Goal: Transaction & Acquisition: Book appointment/travel/reservation

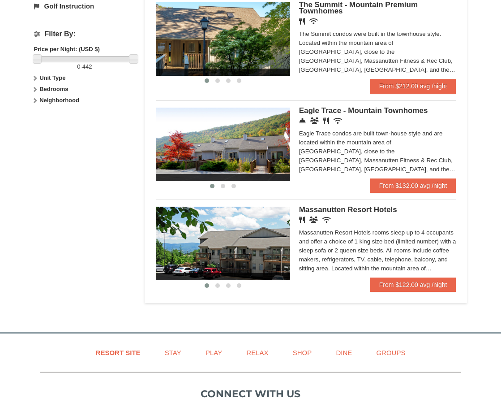
scroll to position [403, 0]
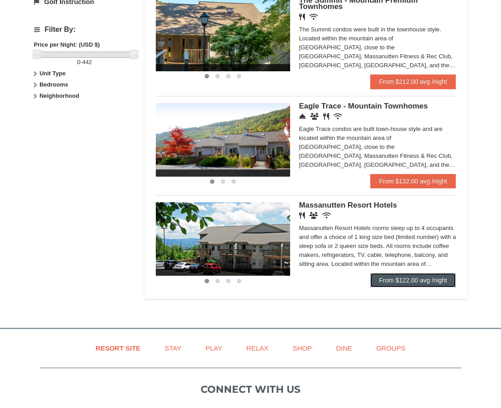
click at [415, 278] on link "From $122.00 avg /night" at bounding box center [414, 280] width 86 height 14
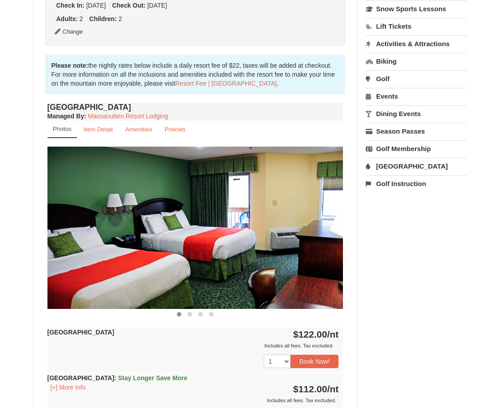
scroll to position [269, 0]
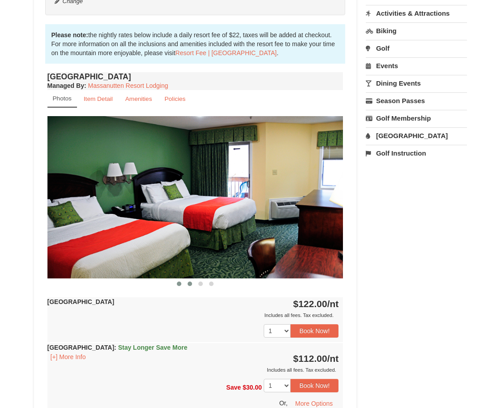
click at [189, 284] on span at bounding box center [190, 283] width 4 height 4
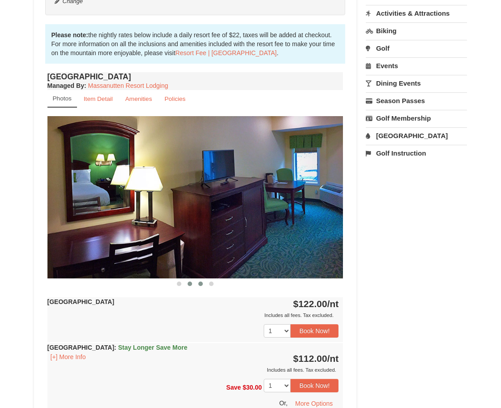
click at [199, 283] on span at bounding box center [200, 283] width 4 height 4
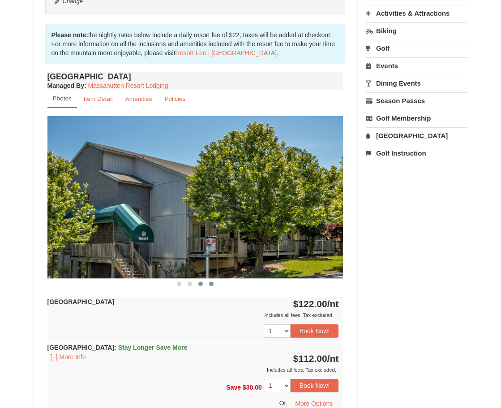
click at [212, 283] on span at bounding box center [211, 283] width 4 height 4
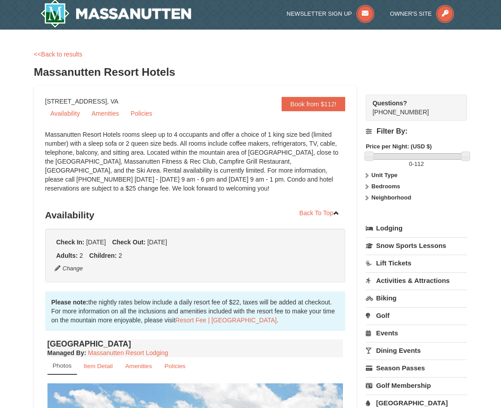
scroll to position [0, 0]
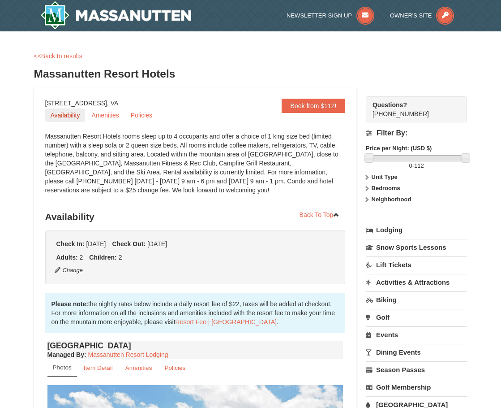
click at [66, 113] on link "Availability" at bounding box center [65, 114] width 40 height 13
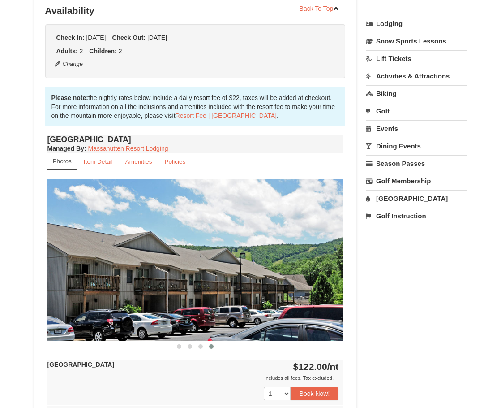
scroll to position [208, 0]
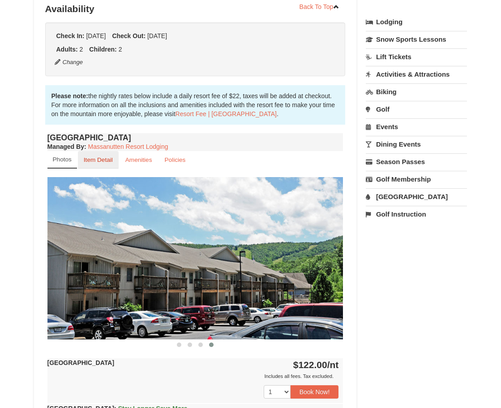
click at [103, 157] on small "Item Detail" at bounding box center [98, 159] width 29 height 7
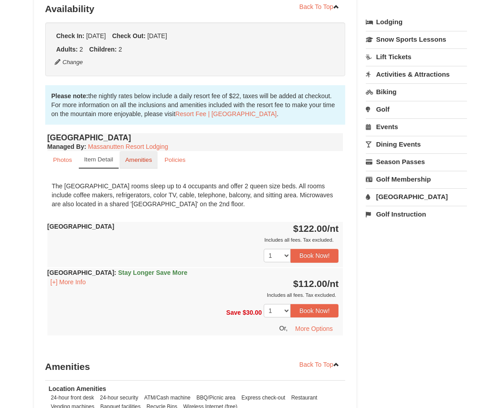
click at [138, 157] on small "Amenities" at bounding box center [138, 159] width 27 height 7
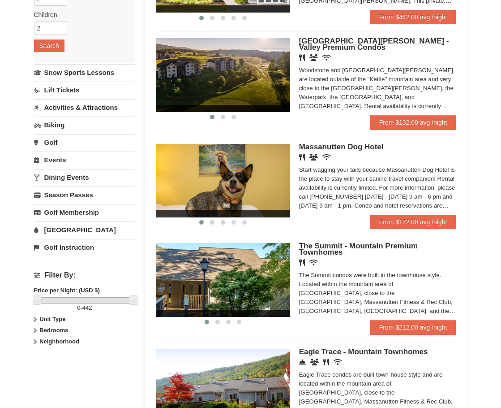
scroll to position [113, 0]
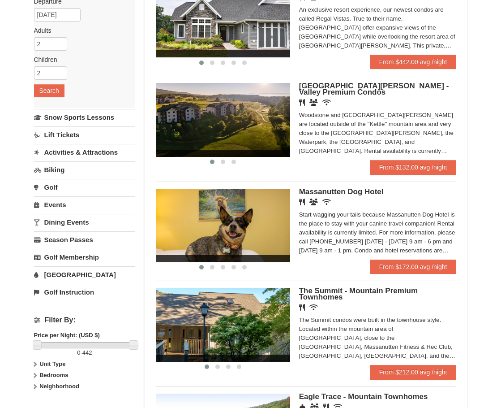
click at [365, 82] on div "‹ › Woodstone Meadows - Valley Premium Condos Restaurant Banquet Facilities Wir…" at bounding box center [306, 121] width 301 height 91
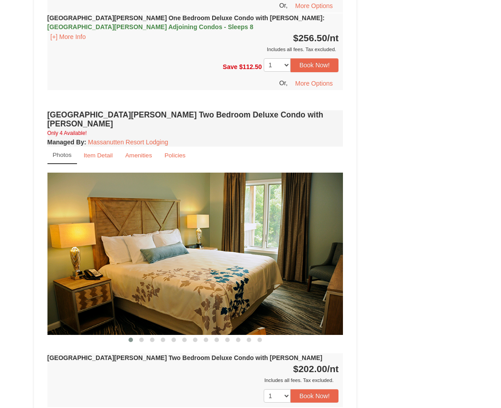
scroll to position [1120, 0]
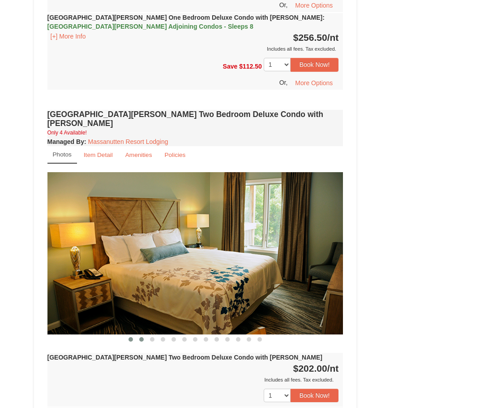
click at [140, 337] on span at bounding box center [141, 339] width 4 height 4
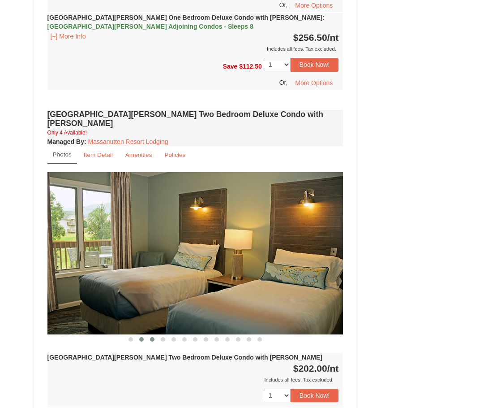
click at [152, 337] on span at bounding box center [152, 339] width 4 height 4
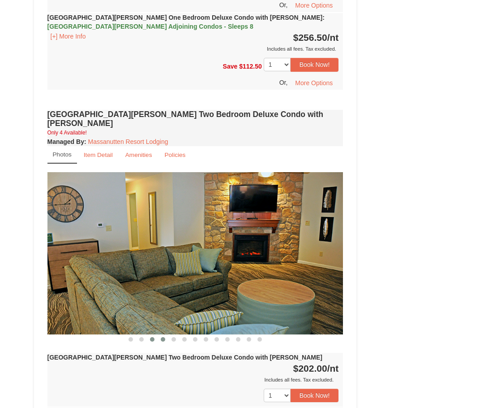
click at [163, 337] on span at bounding box center [163, 339] width 4 height 4
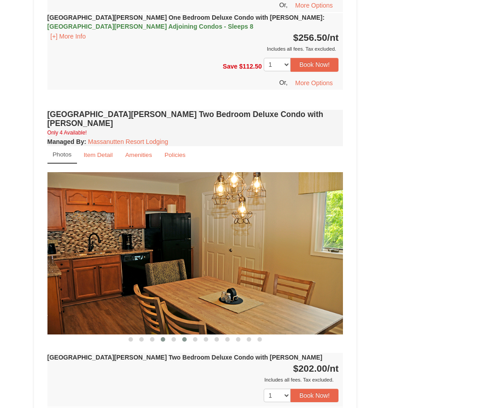
click at [184, 337] on span at bounding box center [184, 339] width 4 height 4
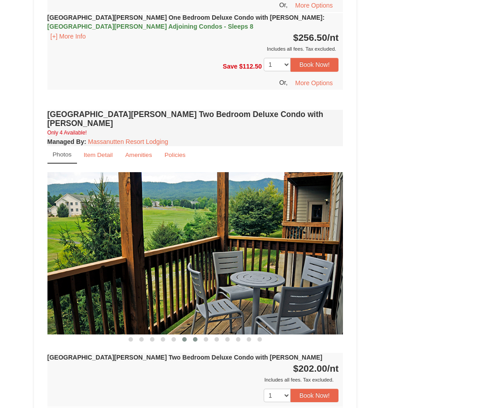
click at [195, 337] on span at bounding box center [195, 339] width 4 height 4
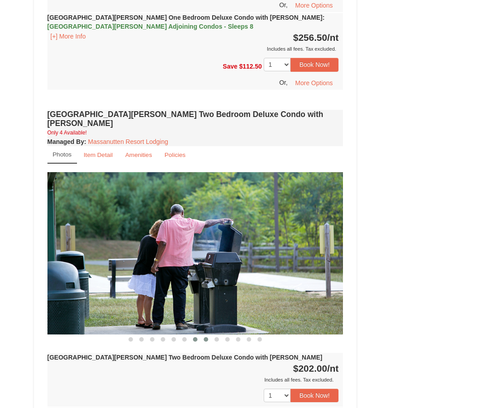
click at [207, 337] on span at bounding box center [206, 339] width 4 height 4
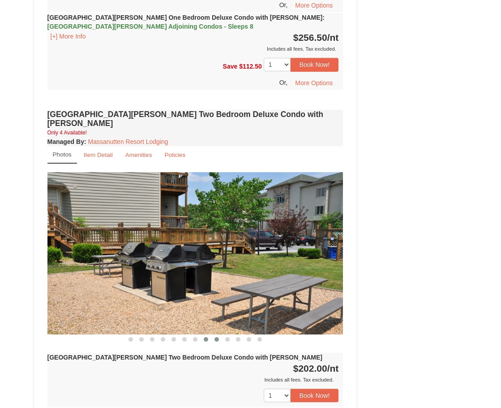
click at [220, 335] on button at bounding box center [216, 339] width 11 height 9
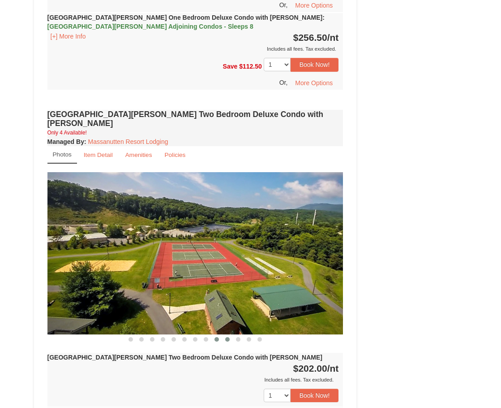
click at [227, 337] on span at bounding box center [227, 339] width 4 height 4
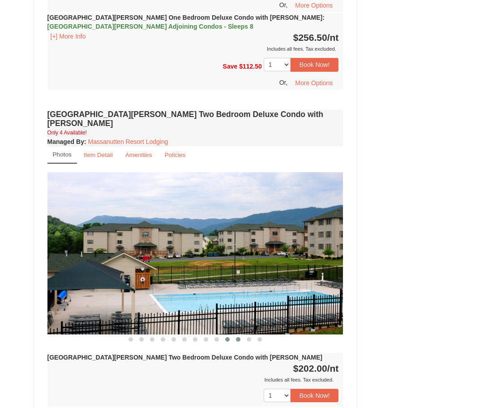
click at [240, 337] on span at bounding box center [238, 339] width 4 height 4
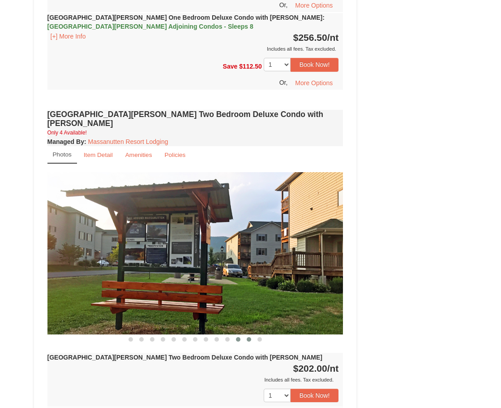
click at [249, 337] on span at bounding box center [249, 339] width 4 height 4
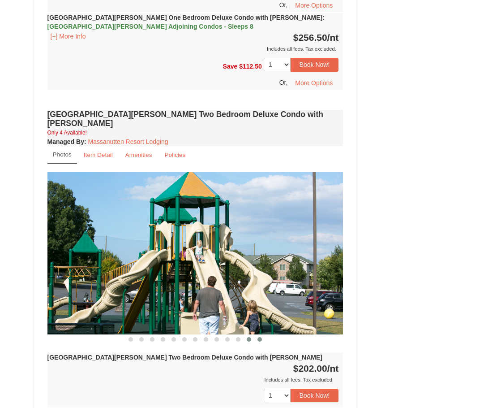
click at [264, 335] on button at bounding box center [259, 339] width 11 height 9
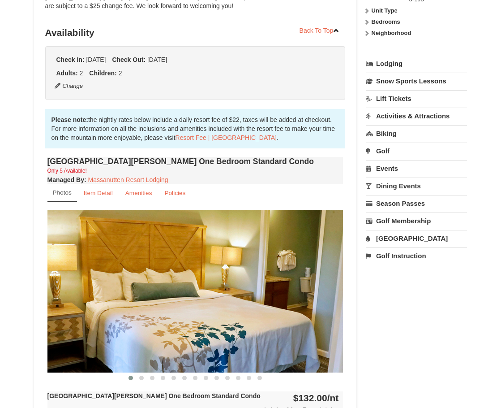
scroll to position [0, 0]
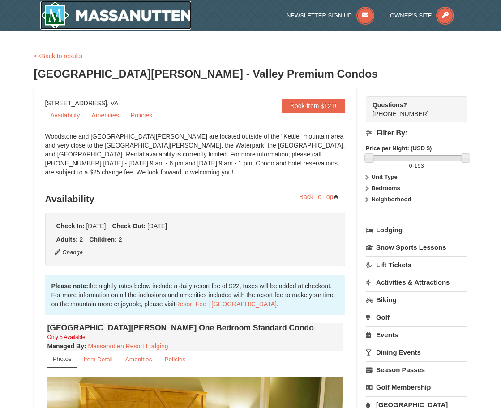
click at [110, 15] on img at bounding box center [115, 15] width 151 height 29
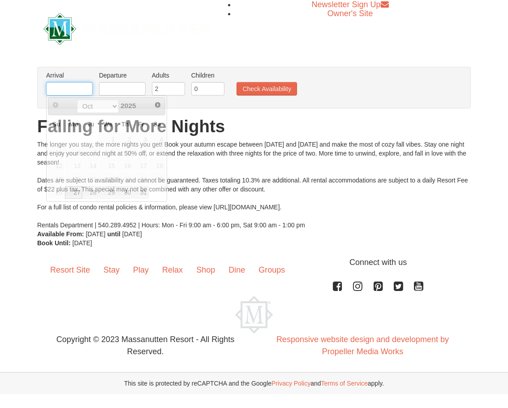
click at [74, 83] on input "text" at bounding box center [69, 88] width 47 height 13
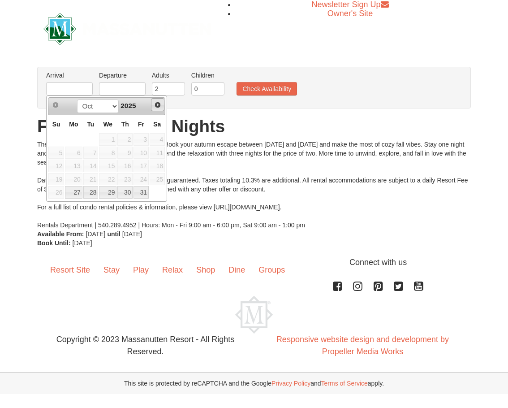
click at [158, 105] on span "Next" at bounding box center [157, 104] width 7 height 7
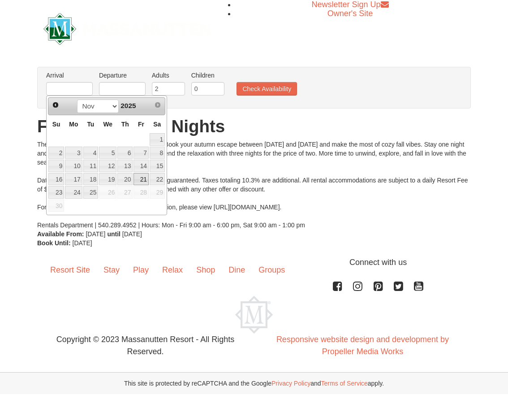
click at [145, 180] on link "21" at bounding box center [141, 179] width 15 height 13
type input "11/21/2025"
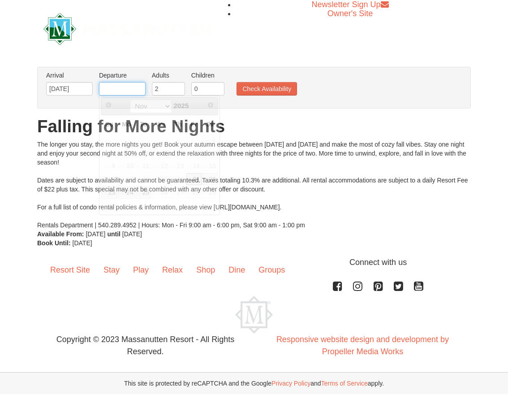
click at [120, 89] on input "text" at bounding box center [122, 88] width 47 height 13
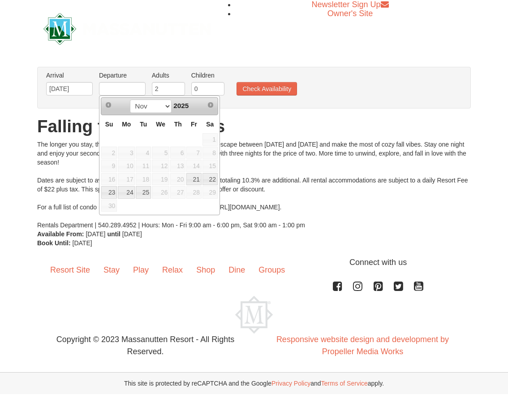
click at [135, 193] on td "25" at bounding box center [143, 191] width 16 height 13
type input "[DATE]"
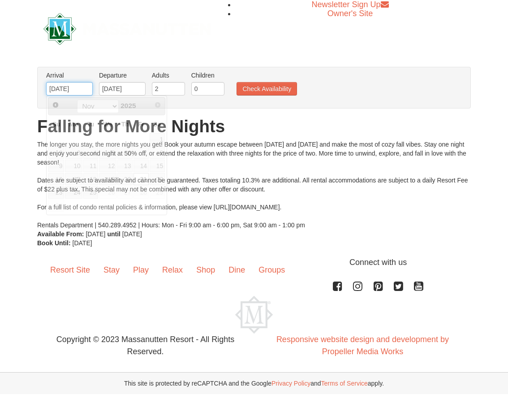
click at [85, 88] on input "11/21/2025" at bounding box center [69, 88] width 47 height 13
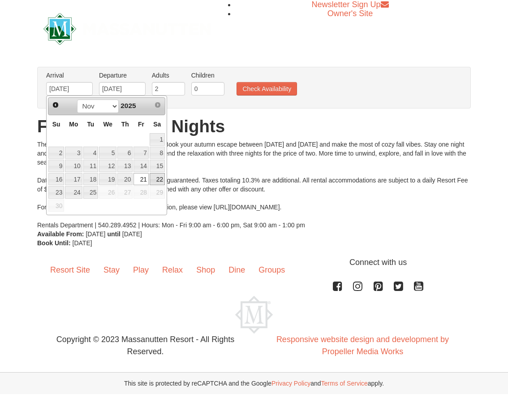
click at [160, 180] on link "22" at bounding box center [157, 179] width 15 height 13
type input "[DATE]"
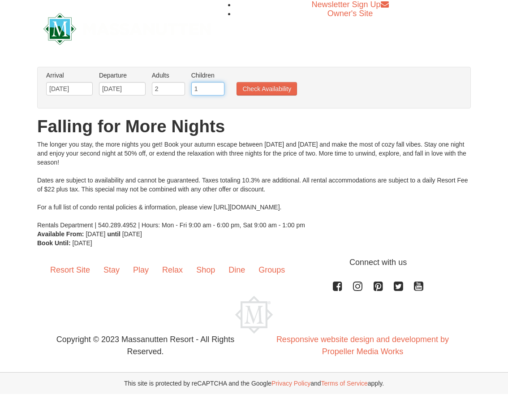
click at [219, 85] on input "1" at bounding box center [207, 88] width 33 height 13
type input "2"
click at [219, 85] on input "2" at bounding box center [207, 88] width 33 height 13
click at [261, 88] on button "Check Availability" at bounding box center [267, 88] width 60 height 13
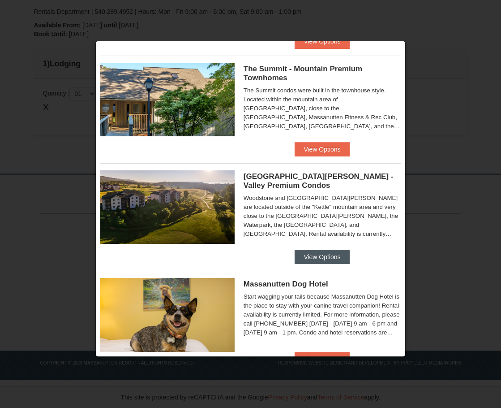
scroll to position [448, 0]
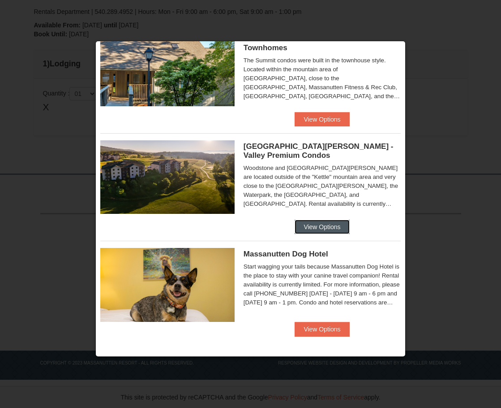
click at [323, 226] on button "View Options" at bounding box center [322, 227] width 55 height 14
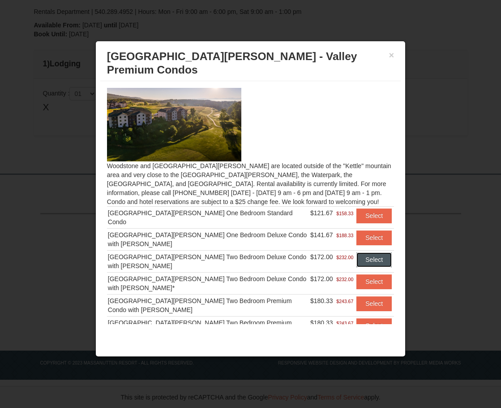
click at [366, 252] on button "Select" at bounding box center [374, 259] width 35 height 14
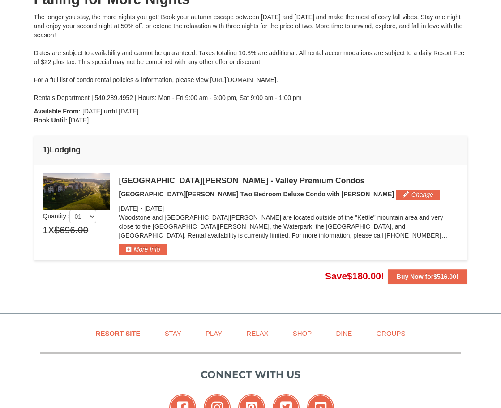
scroll to position [108, 0]
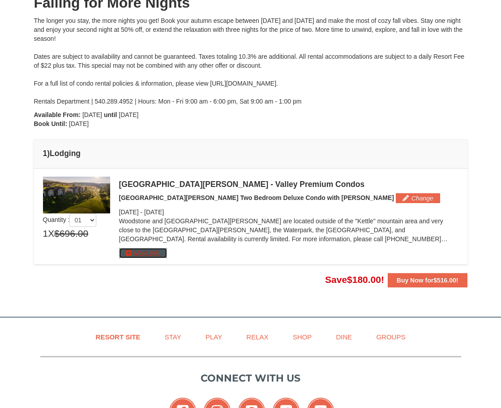
click at [129, 254] on button "More Info" at bounding box center [143, 253] width 48 height 10
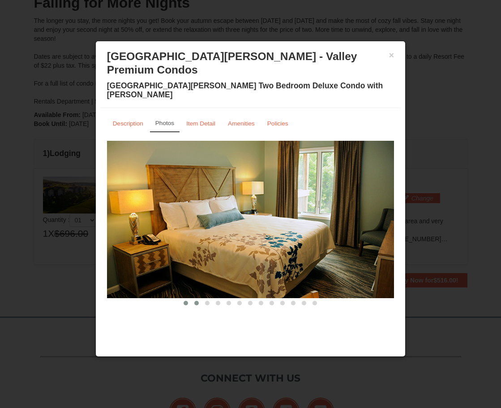
click at [197, 301] on span at bounding box center [196, 303] width 4 height 4
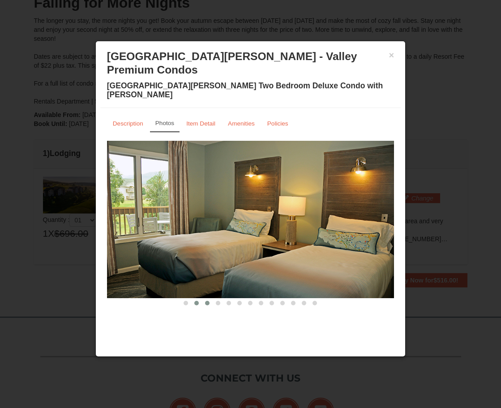
click at [205, 301] on span at bounding box center [207, 303] width 4 height 4
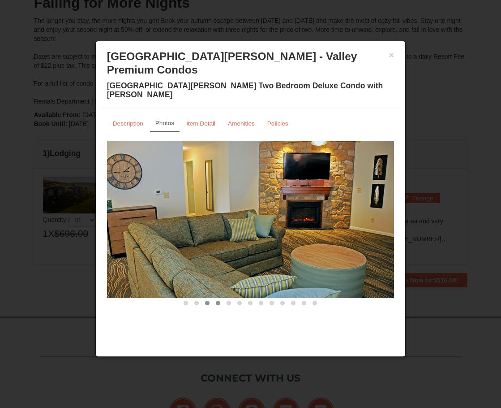
click at [222, 298] on button at bounding box center [218, 302] width 11 height 9
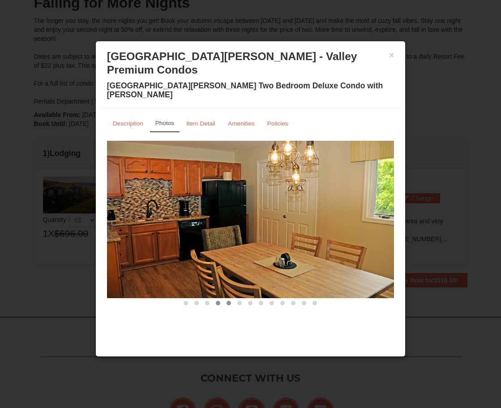
click at [229, 298] on button at bounding box center [229, 302] width 11 height 9
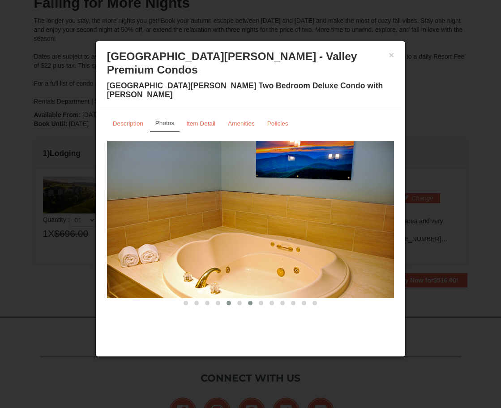
click at [253, 298] on button at bounding box center [250, 302] width 11 height 9
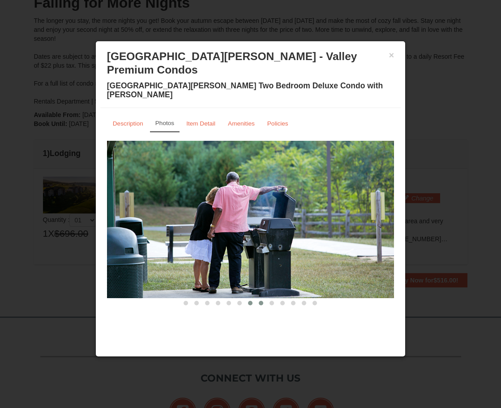
click at [260, 301] on span at bounding box center [261, 303] width 4 height 4
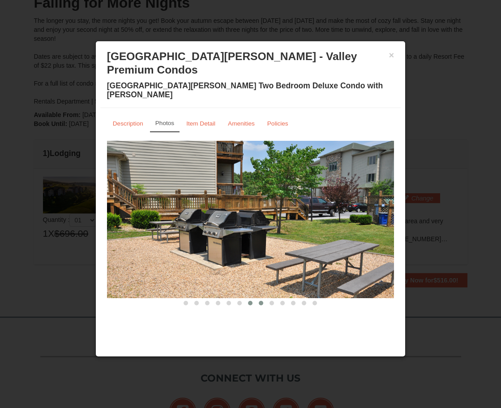
click at [249, 301] on span at bounding box center [250, 303] width 4 height 4
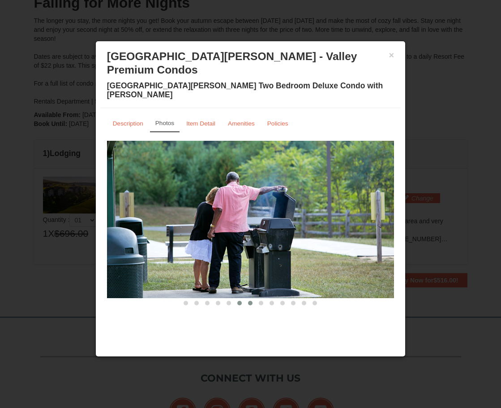
click at [239, 301] on span at bounding box center [239, 303] width 4 height 4
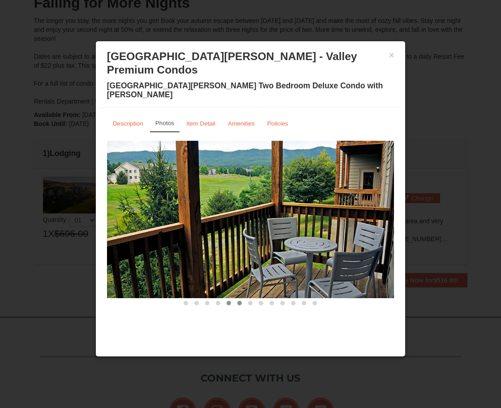
click at [229, 301] on span at bounding box center [229, 303] width 4 height 4
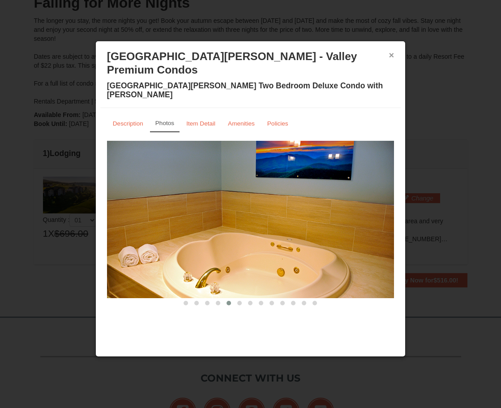
click at [392, 54] on button "×" at bounding box center [391, 55] width 5 height 9
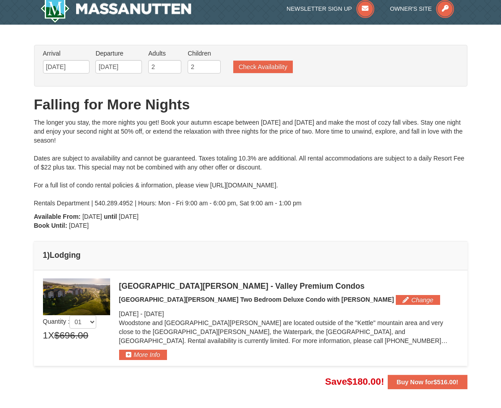
scroll to position [0, 0]
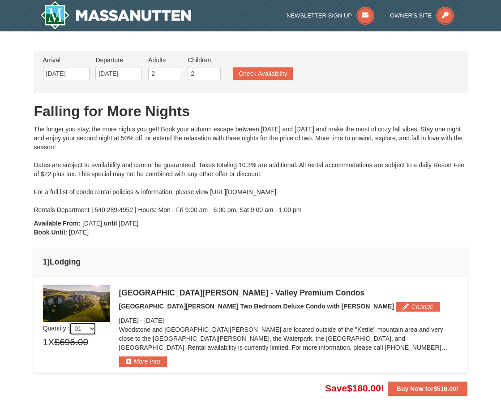
click at [94, 329] on select "01 02 03 04 05" at bounding box center [82, 328] width 27 height 13
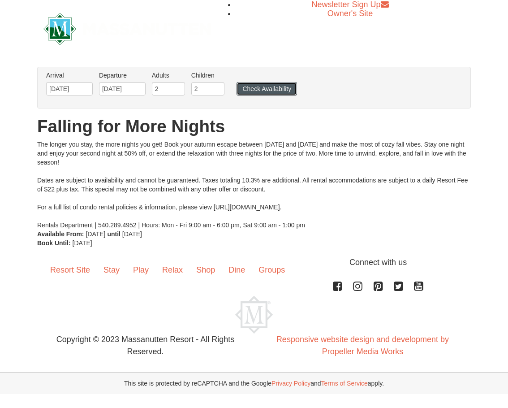
click at [268, 89] on button "Check Availability" at bounding box center [267, 88] width 60 height 13
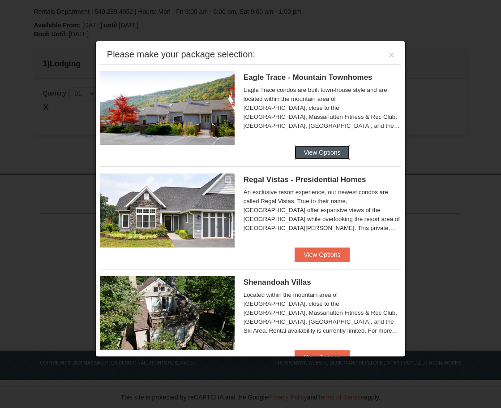
click at [321, 151] on button "View Options" at bounding box center [322, 152] width 55 height 14
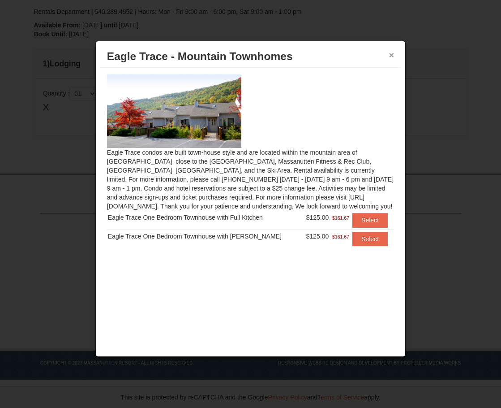
click at [392, 55] on button "×" at bounding box center [391, 55] width 5 height 9
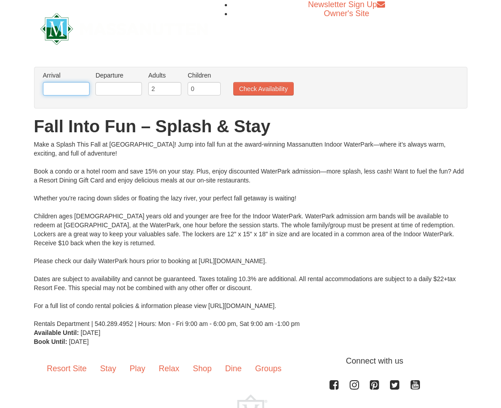
click at [65, 88] on input "text" at bounding box center [66, 88] width 47 height 13
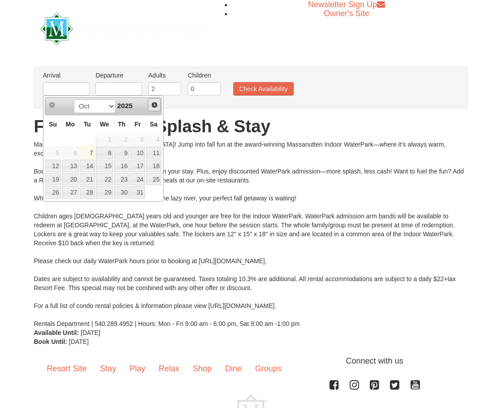
click at [154, 99] on link "Next" at bounding box center [154, 104] width 13 height 13
click at [47, 193] on link "23" at bounding box center [53, 192] width 16 height 13
type input "[DATE]"
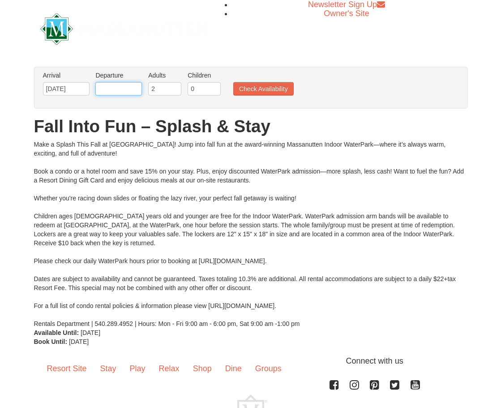
click at [133, 89] on input "text" at bounding box center [118, 88] width 47 height 13
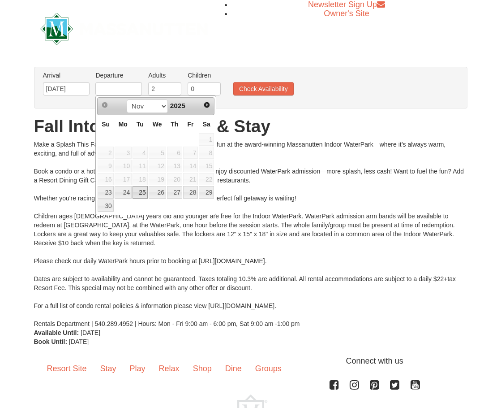
click at [141, 192] on link "25" at bounding box center [140, 192] width 15 height 13
type input "[DATE]"
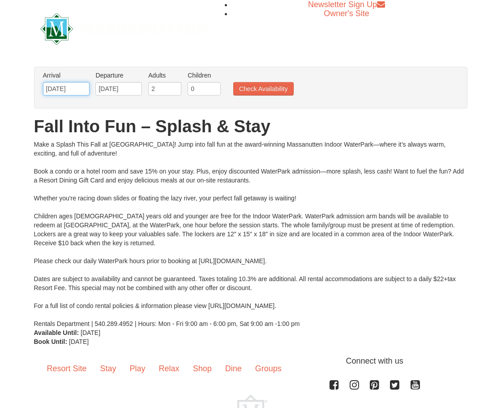
click at [73, 91] on input "[DATE]" at bounding box center [66, 88] width 47 height 13
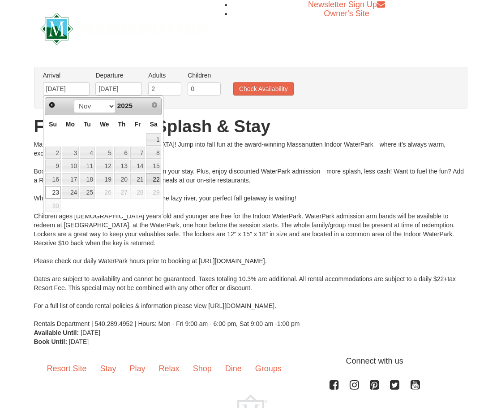
click at [156, 177] on link "22" at bounding box center [153, 179] width 15 height 13
type input "[DATE]"
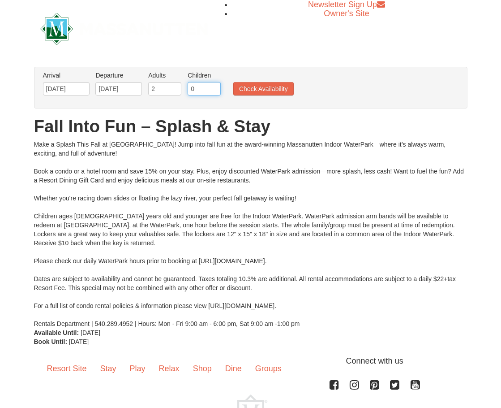
click at [214, 82] on input "0" at bounding box center [204, 88] width 33 height 13
click at [213, 84] on input "1" at bounding box center [204, 88] width 33 height 13
type input "2"
click at [216, 86] on input "2" at bounding box center [204, 88] width 33 height 13
click at [240, 87] on button "Check Availability" at bounding box center [263, 88] width 60 height 13
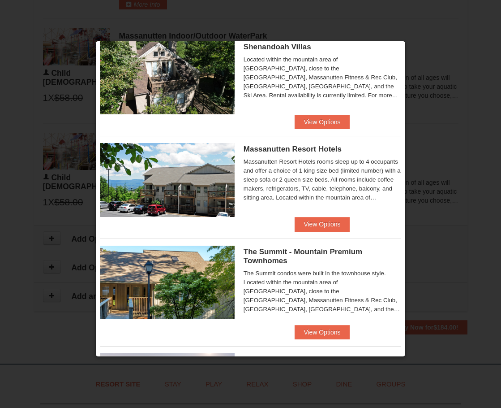
scroll to position [314, 0]
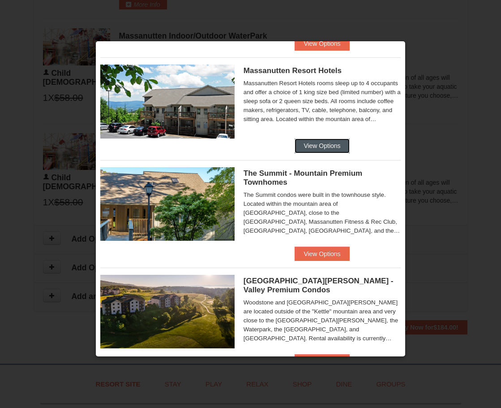
click at [315, 145] on button "View Options" at bounding box center [322, 145] width 55 height 14
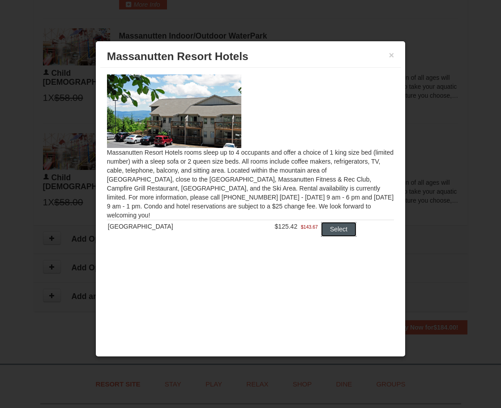
click at [332, 222] on button "Select" at bounding box center [338, 229] width 35 height 14
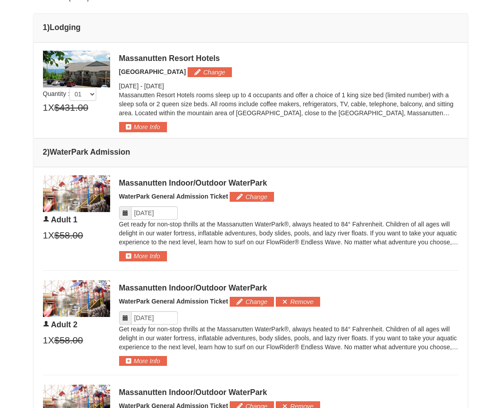
scroll to position [331, 0]
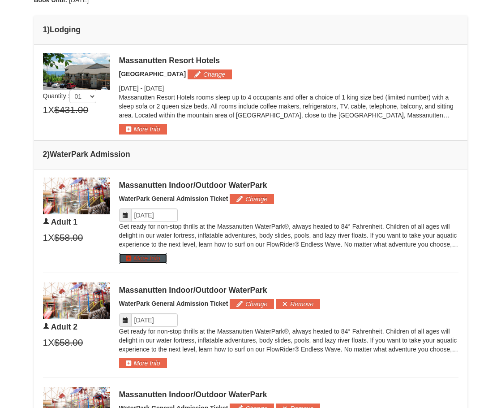
click at [134, 257] on button "More Info" at bounding box center [143, 258] width 48 height 10
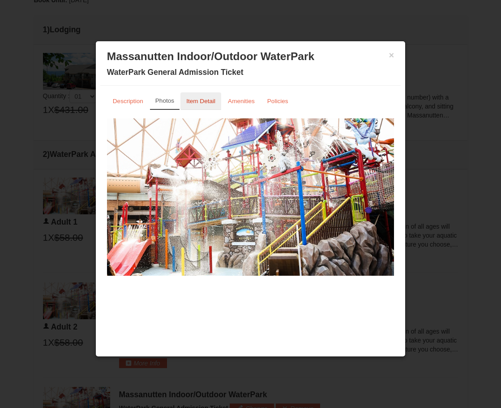
click at [199, 97] on link "Item Detail" at bounding box center [201, 100] width 41 height 17
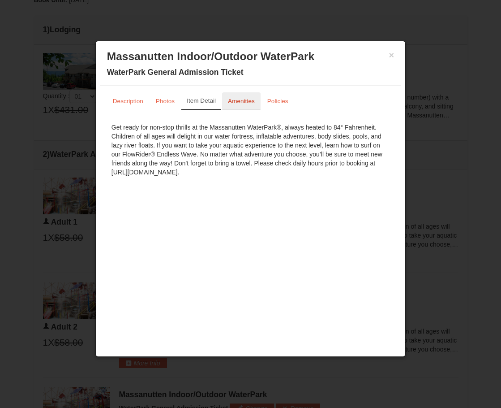
click at [232, 99] on small "Amenities" at bounding box center [241, 101] width 27 height 7
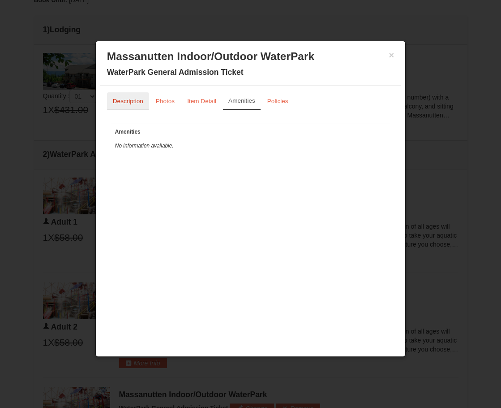
click at [126, 98] on small "Description" at bounding box center [128, 101] width 30 height 7
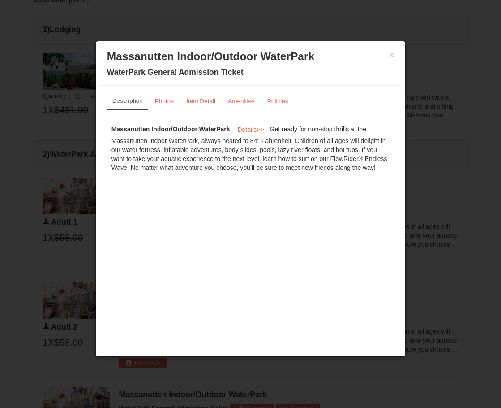
click at [395, 53] on div "× Massanutten Indoor/Outdoor WaterPark WaterPark General Admission Ticket" at bounding box center [250, 66] width 301 height 40
click at [391, 55] on button "×" at bounding box center [391, 55] width 5 height 9
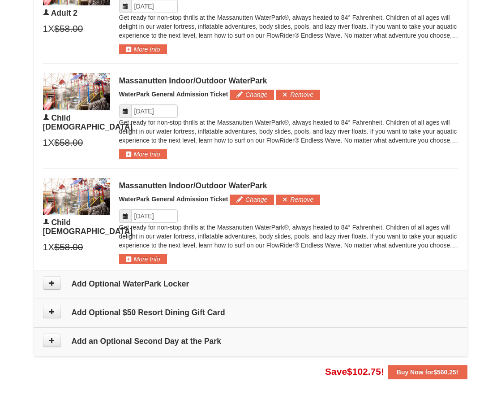
scroll to position [689, 0]
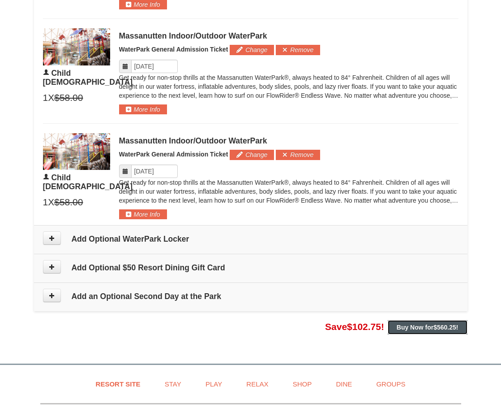
click at [411, 327] on strong "Buy Now for $560.25 !" at bounding box center [428, 326] width 62 height 7
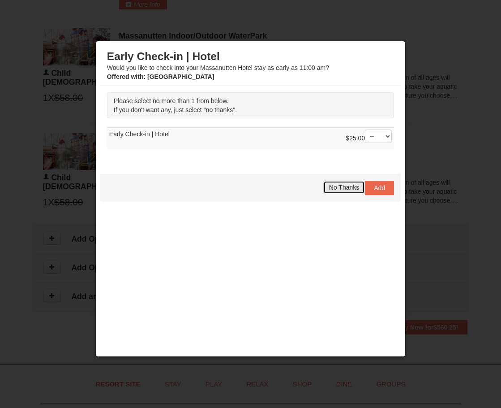
click at [329, 187] on span "No Thanks" at bounding box center [344, 187] width 30 height 7
